Goal: Navigation & Orientation: Find specific page/section

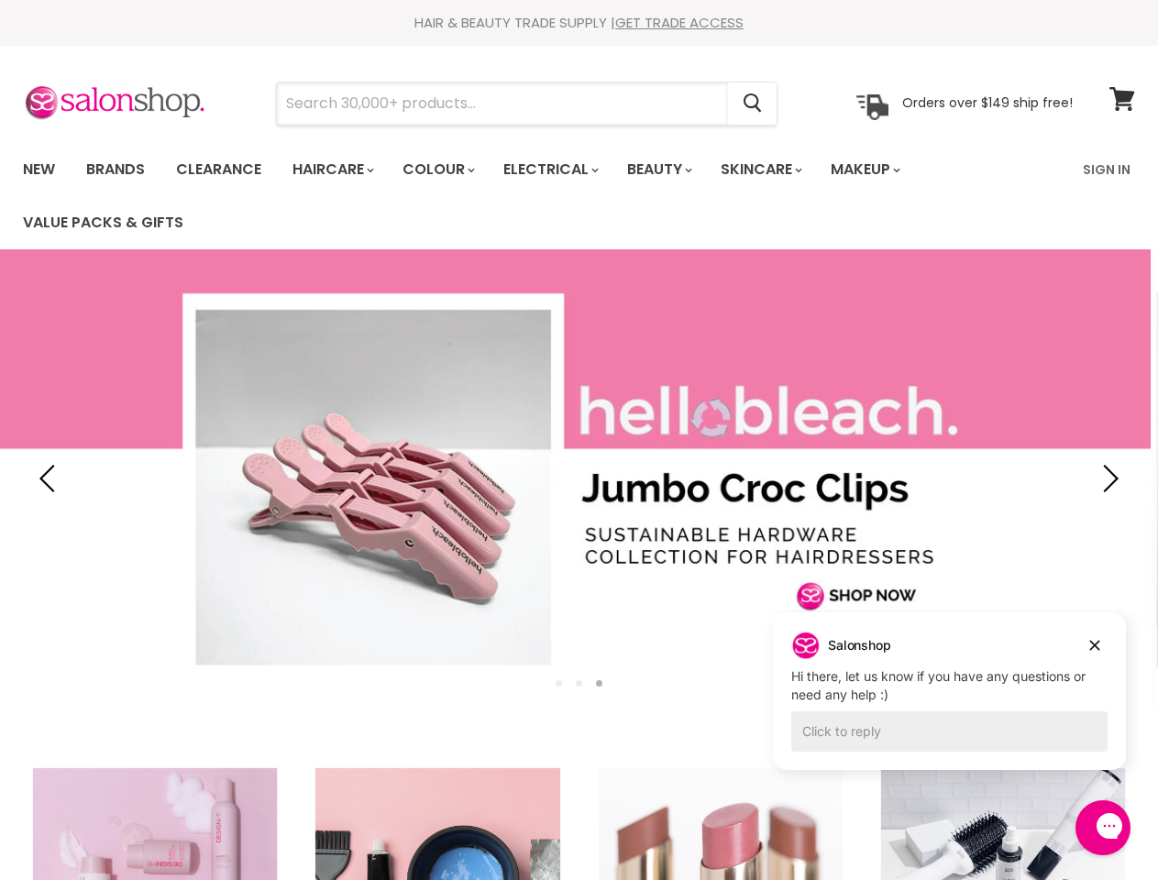
click at [503, 104] on input "Search" at bounding box center [502, 104] width 451 height 42
click at [754, 104] on icon "Search" at bounding box center [753, 103] width 18 height 19
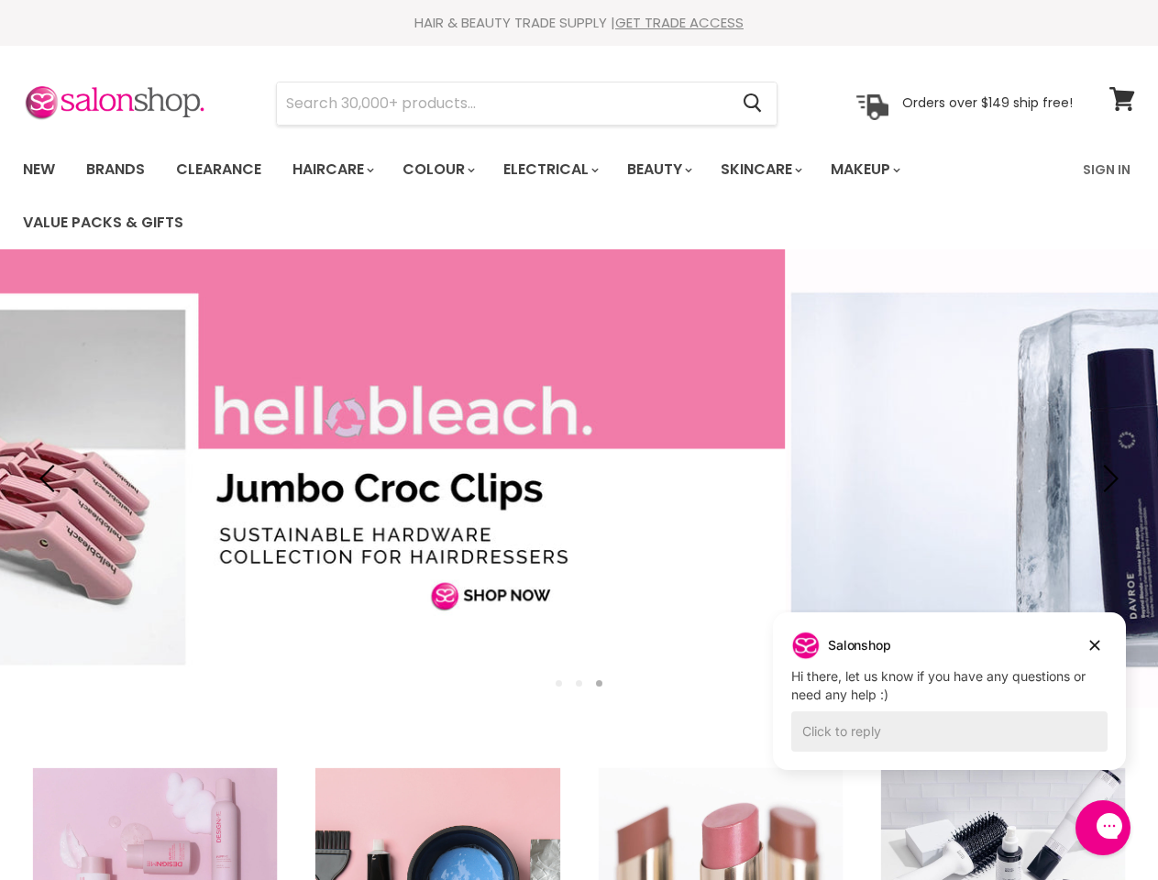
click at [338, 170] on link "Haircare" at bounding box center [332, 169] width 106 height 39
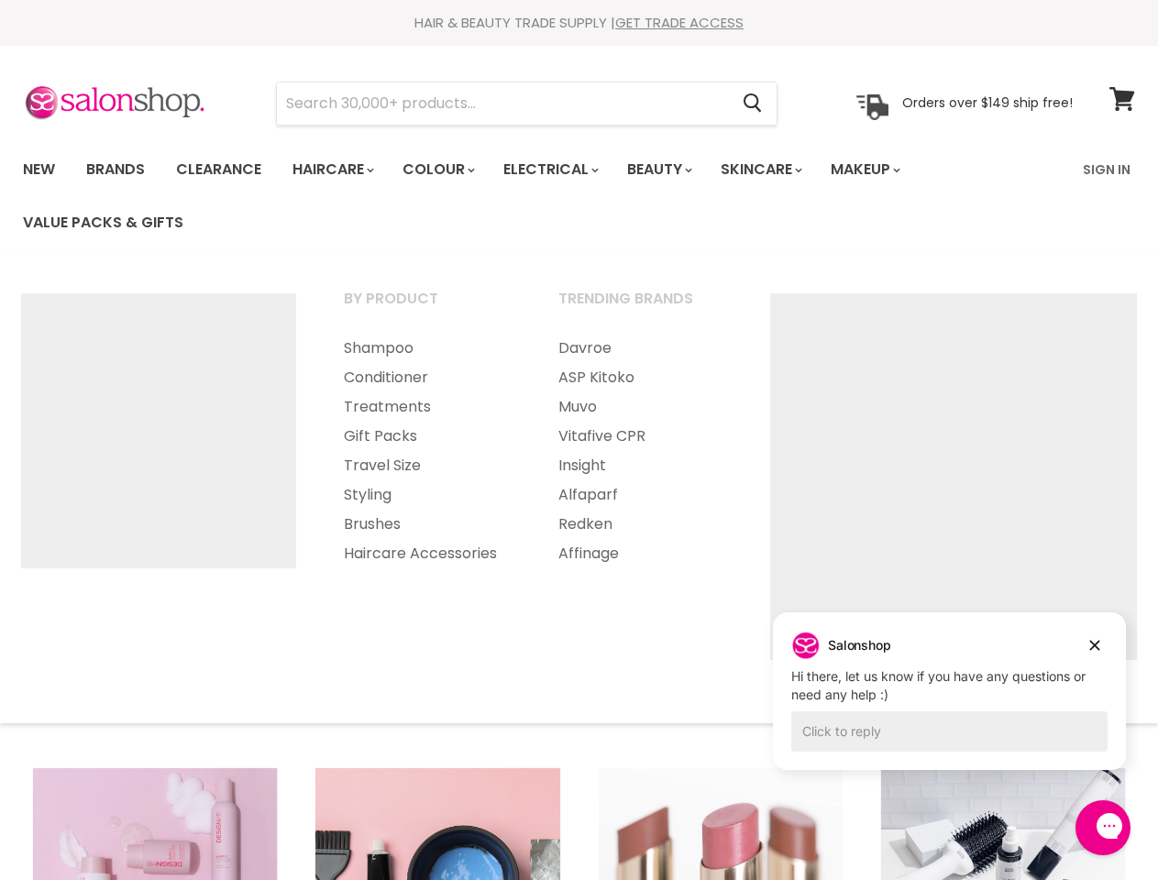
click at [448, 170] on link "Colour" at bounding box center [437, 169] width 97 height 39
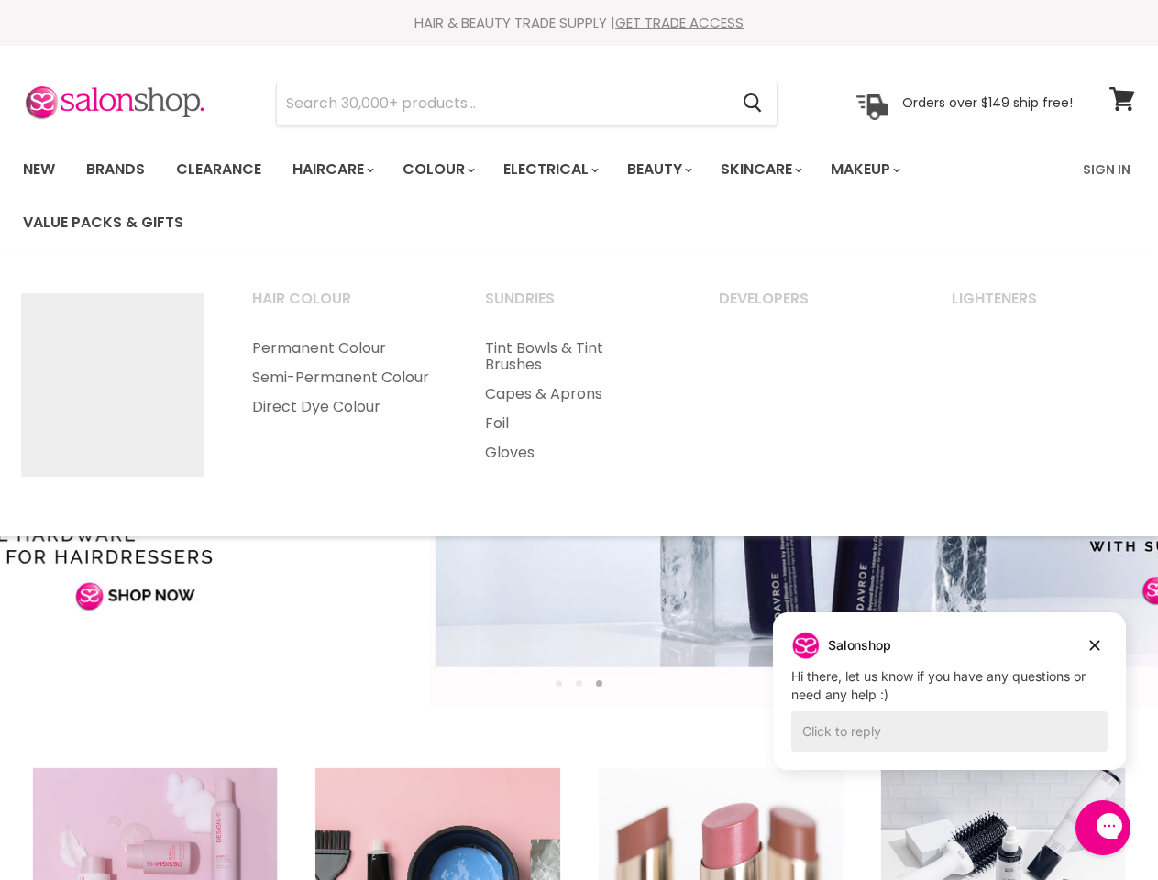
click at [563, 170] on link "Electrical" at bounding box center [550, 169] width 120 height 39
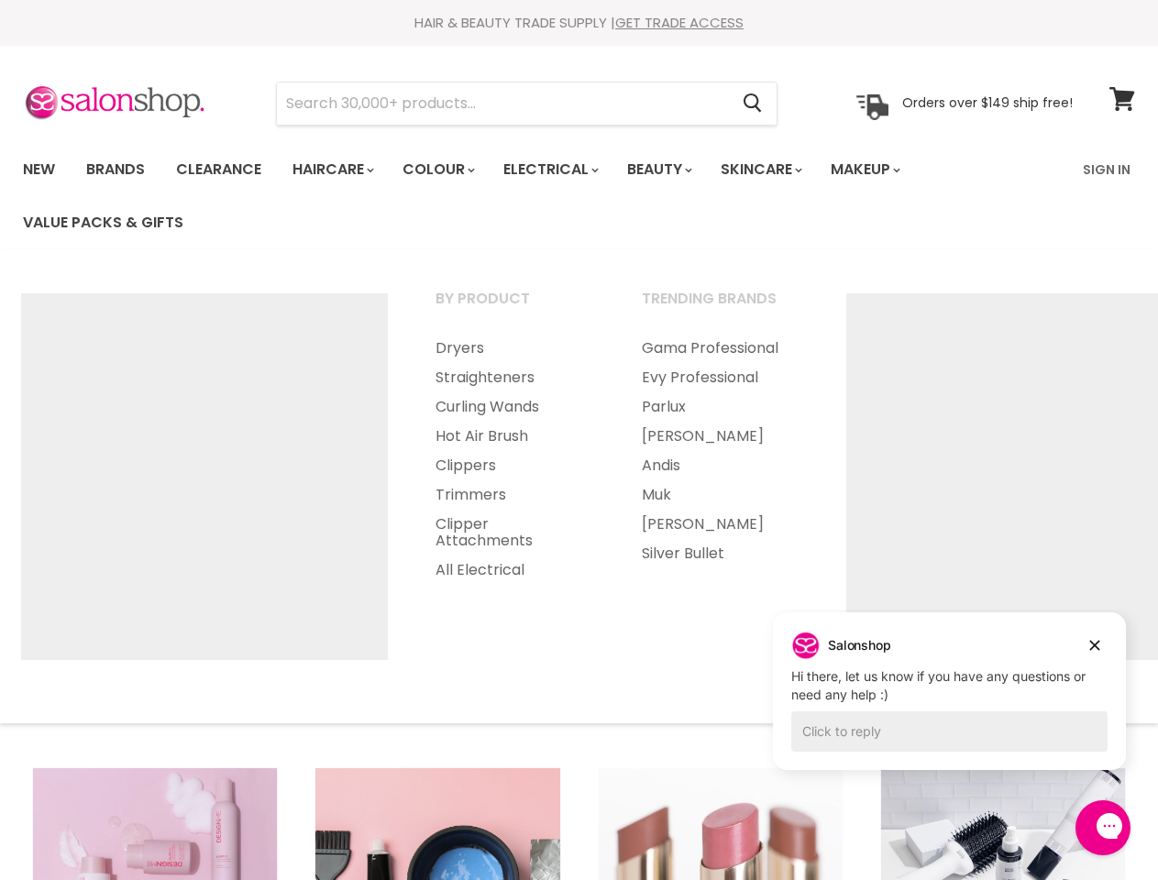
click at [675, 170] on link "Beauty" at bounding box center [658, 169] width 90 height 39
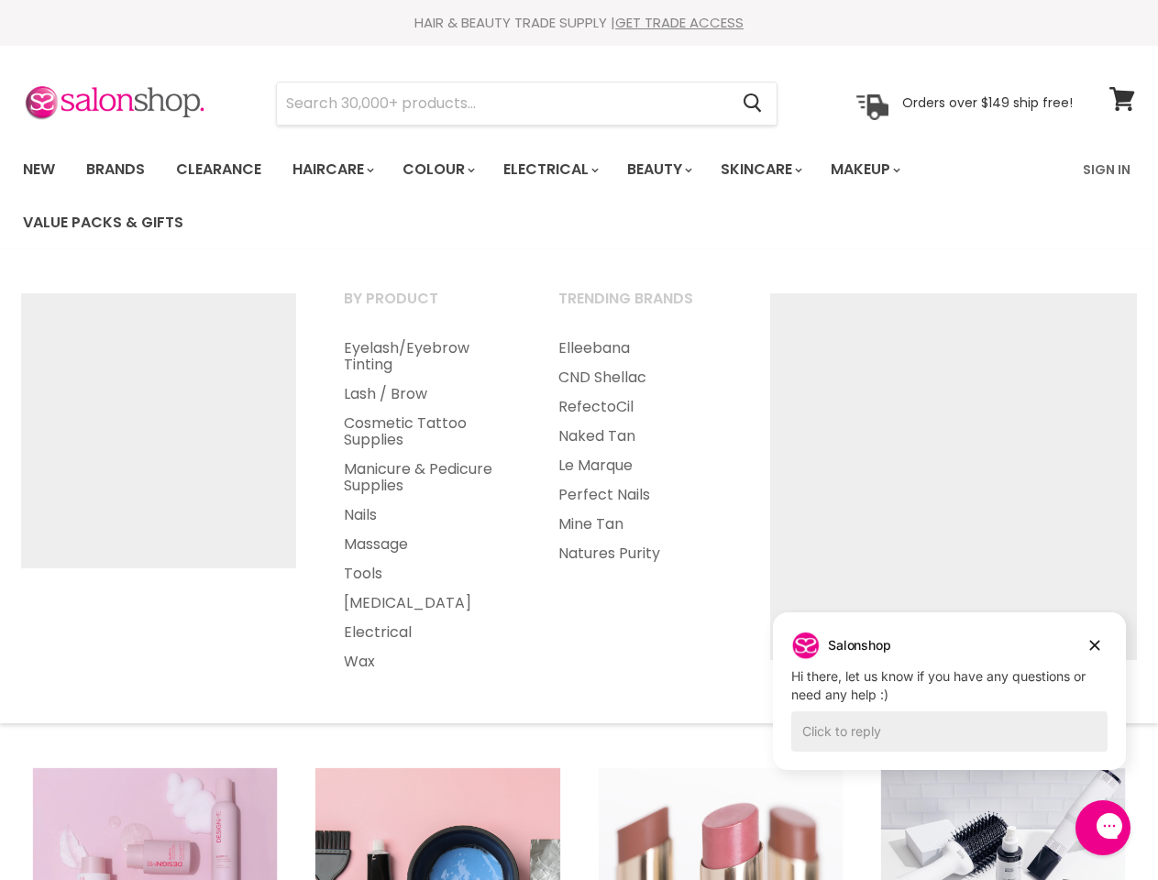
click at [781, 170] on link "Skincare" at bounding box center [760, 169] width 106 height 39
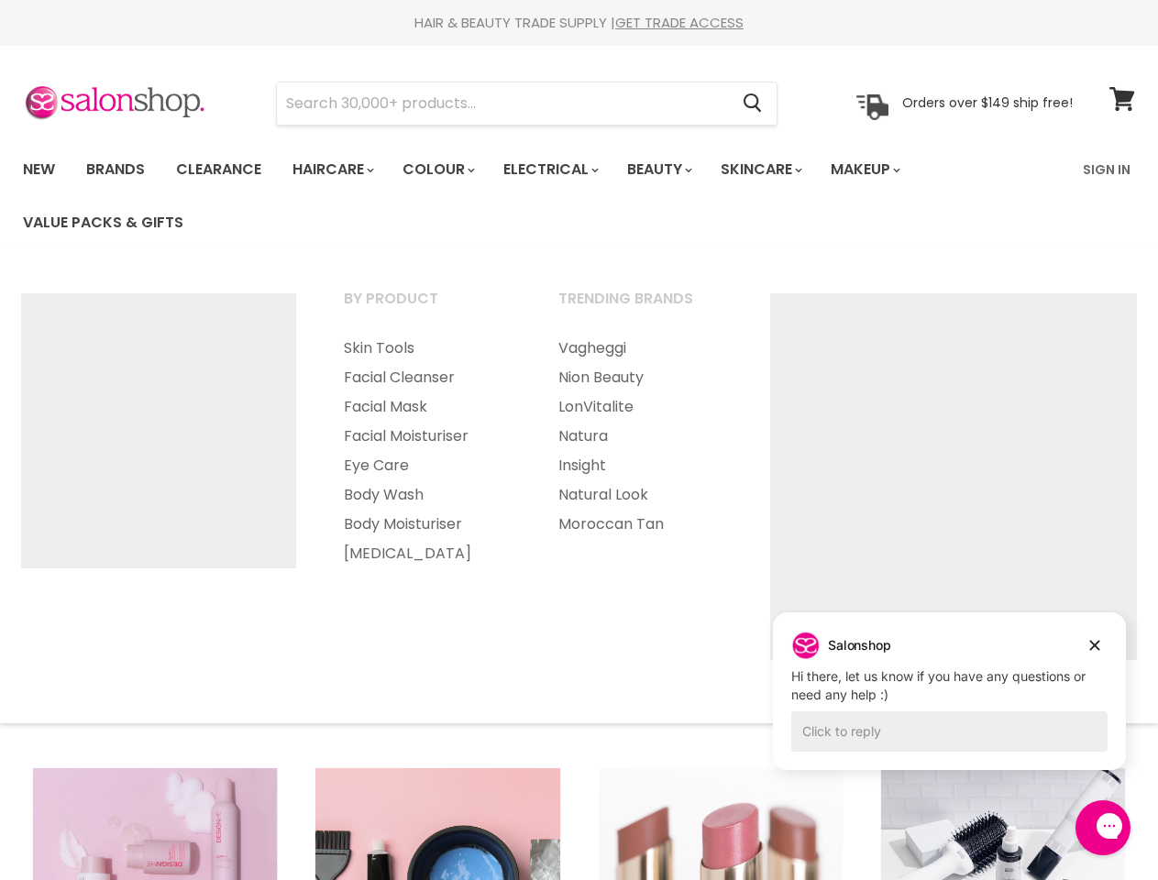
click at [890, 170] on link "Makeup" at bounding box center [864, 169] width 94 height 39
click at [50, 479] on img "Main menu" at bounding box center [158, 430] width 275 height 275
click at [746, 479] on link "Real Techniques" at bounding box center [640, 465] width 211 height 29
